Goal: Register for event/course

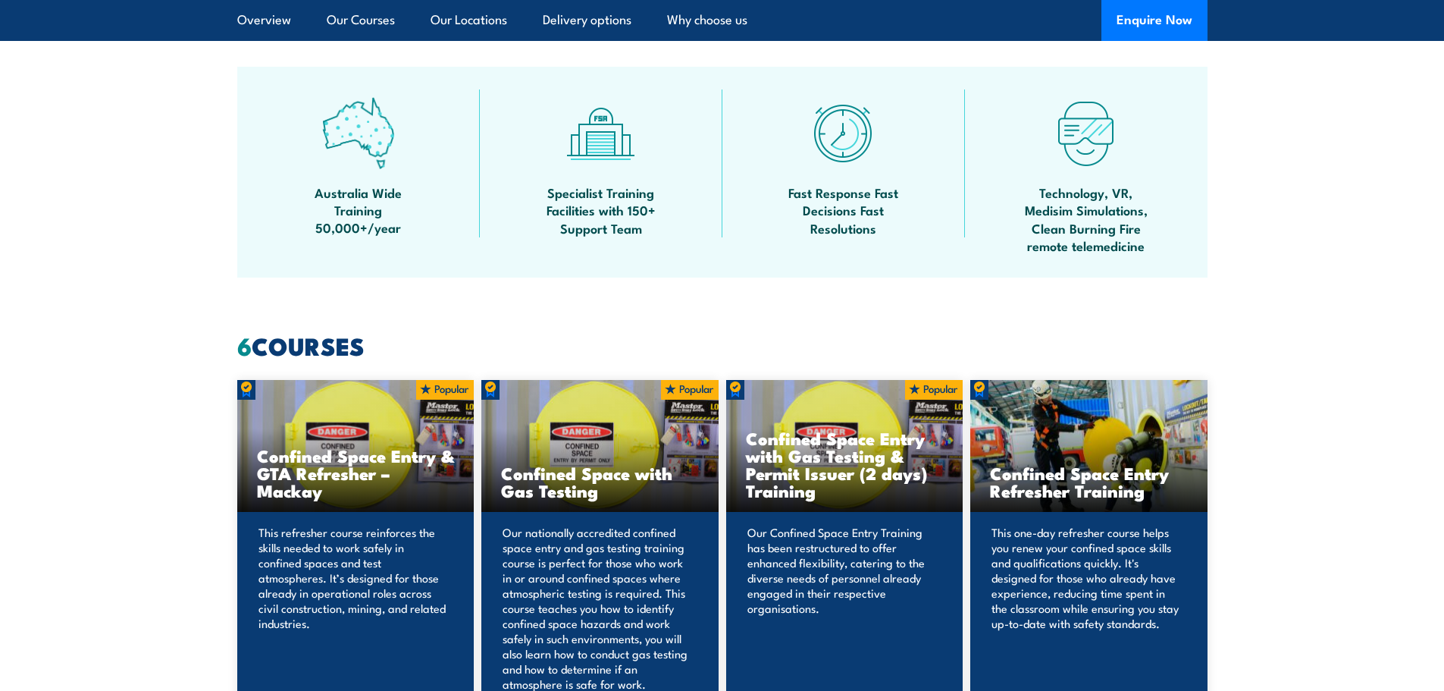
scroll to position [1137, 0]
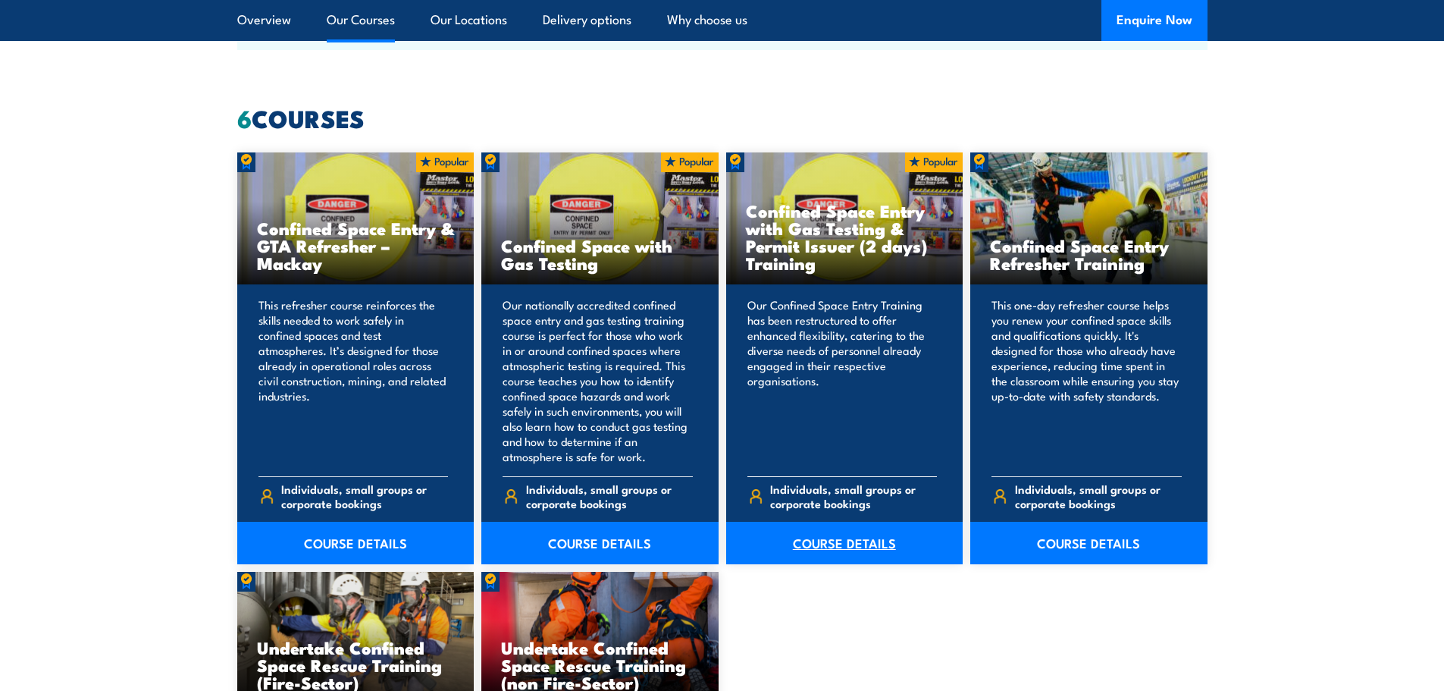
click at [836, 536] on link "COURSE DETAILS" at bounding box center [844, 543] width 237 height 42
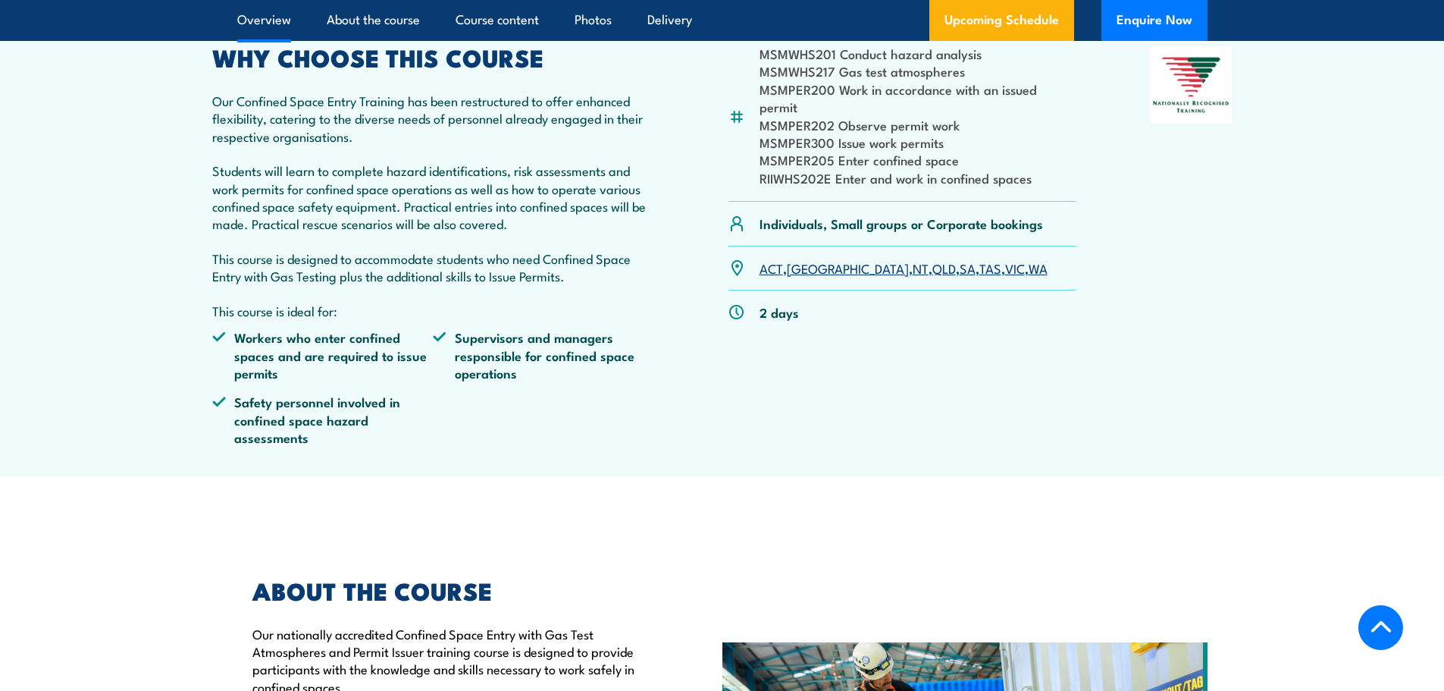
scroll to position [455, 0]
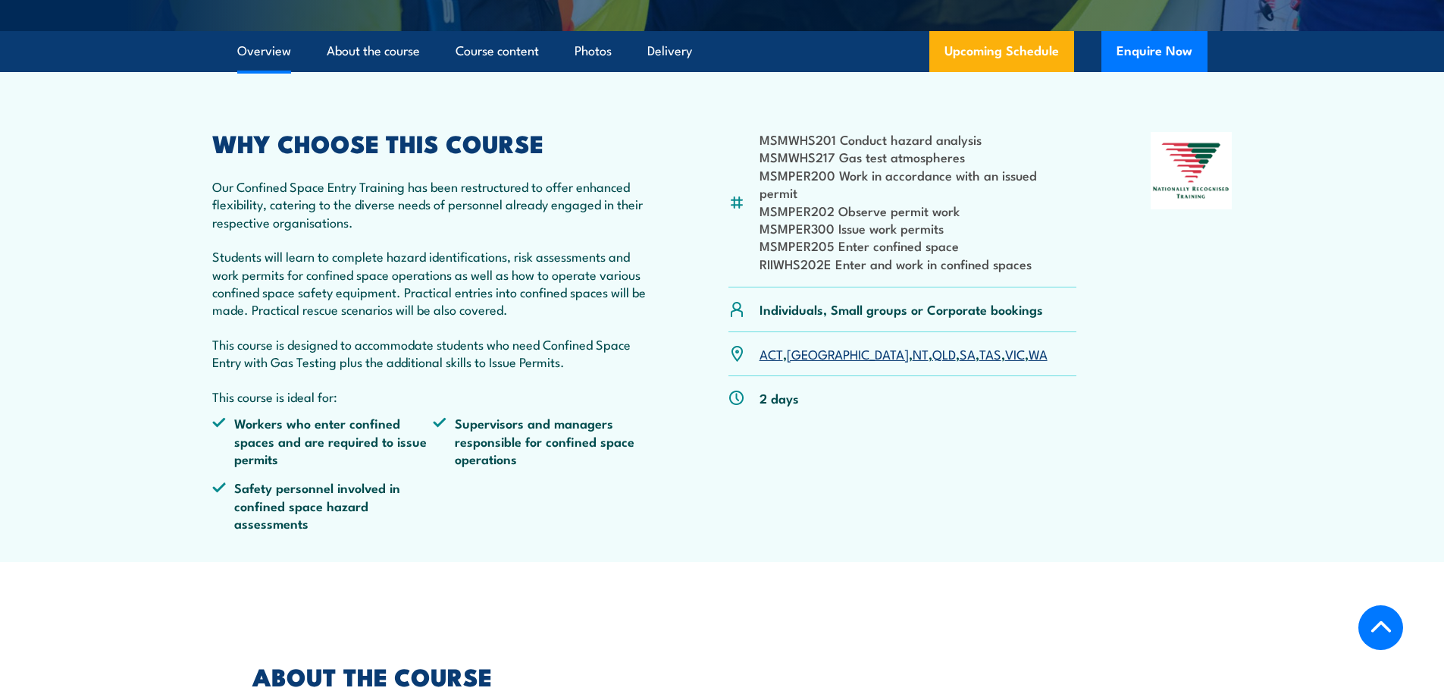
click at [1029, 357] on link "WA" at bounding box center [1038, 353] width 19 height 18
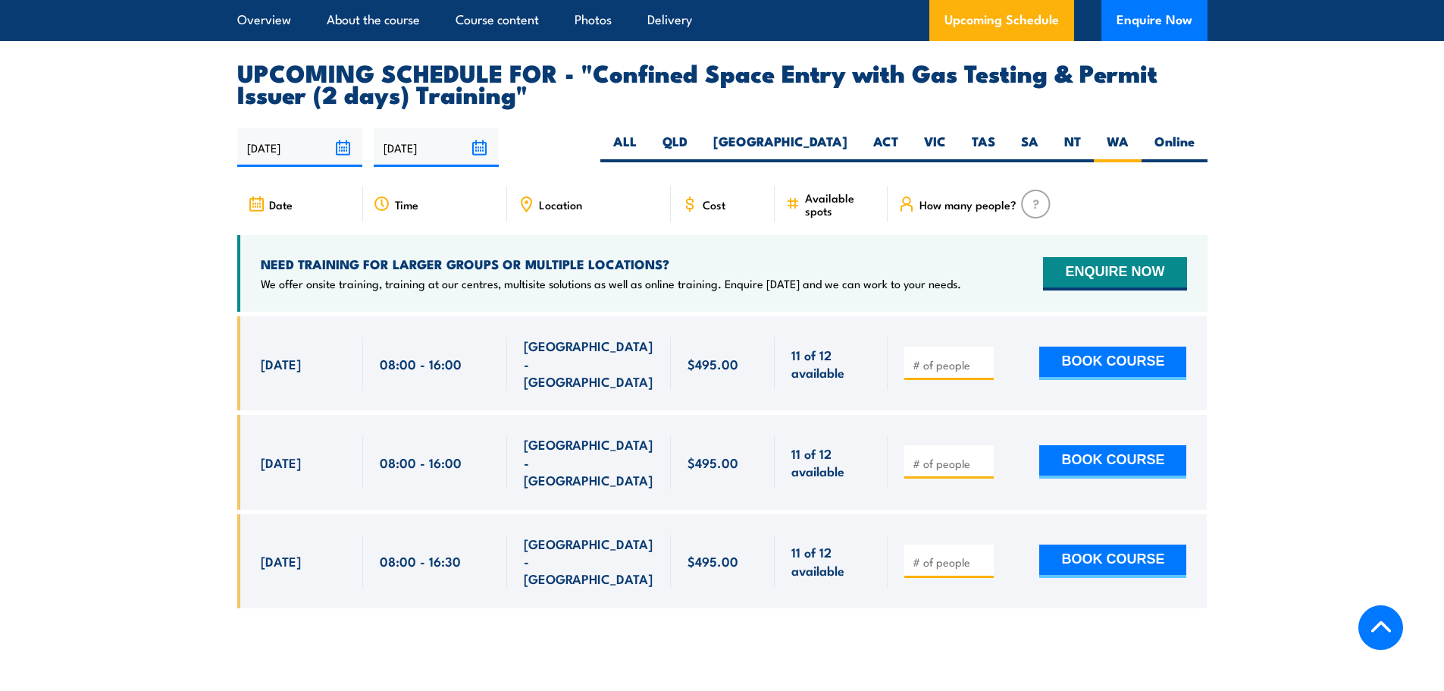
scroll to position [2789, 0]
